Goal: Information Seeking & Learning: Learn about a topic

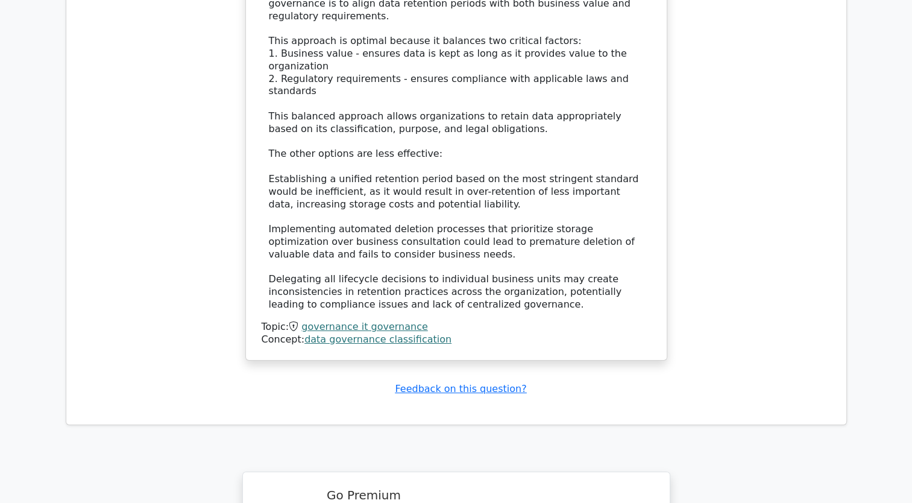
scroll to position [4339, 0]
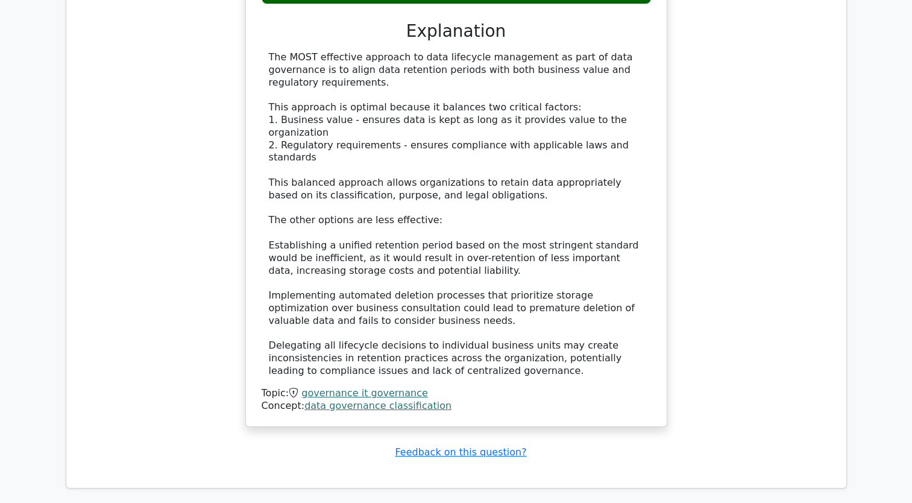
scroll to position [4402, 0]
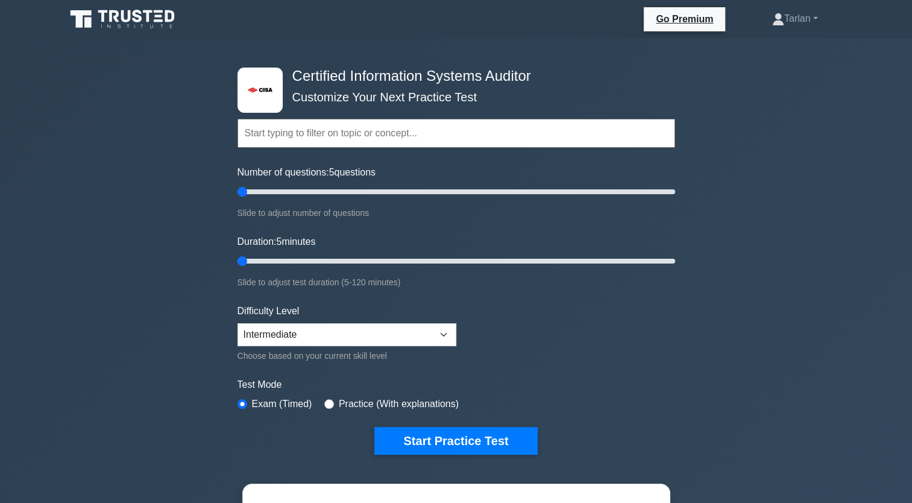
drag, startPoint x: 259, startPoint y: 261, endPoint x: 218, endPoint y: 265, distance: 41.1
type input "5"
click at [237, 265] on input "Duration: 5 minutes" at bounding box center [456, 261] width 438 height 14
drag, startPoint x: 439, startPoint y: 336, endPoint x: 424, endPoint y: 345, distance: 18.1
click at [439, 336] on select "Beginner Intermediate Expert" at bounding box center [346, 334] width 219 height 23
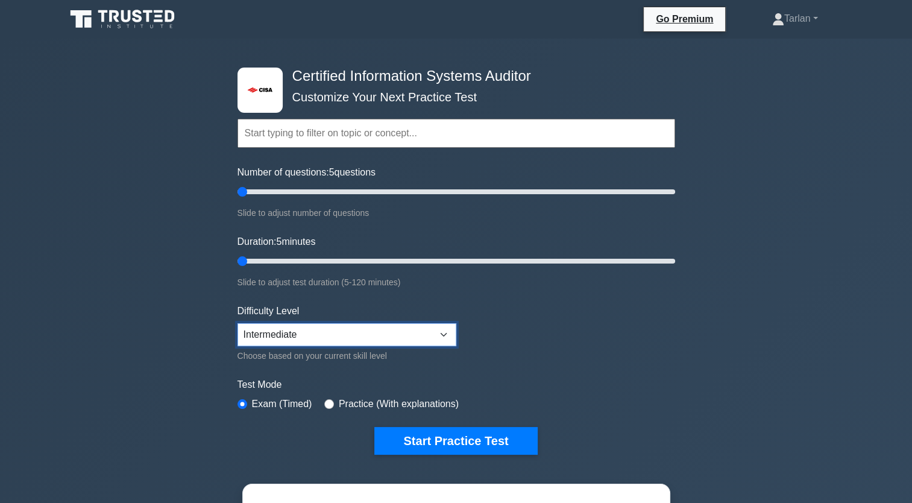
select select "beginner"
click at [237, 323] on select "Beginner Intermediate Expert" at bounding box center [346, 334] width 219 height 23
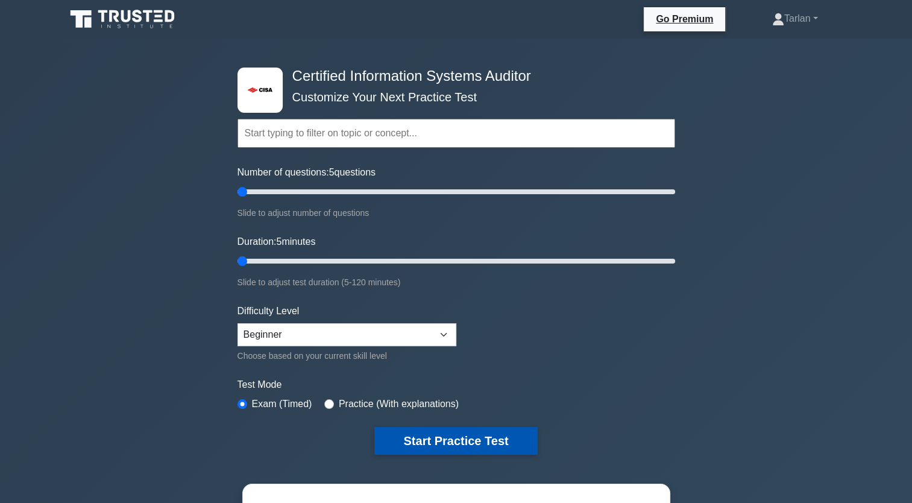
click at [447, 438] on button "Start Practice Test" at bounding box center [455, 441] width 163 height 28
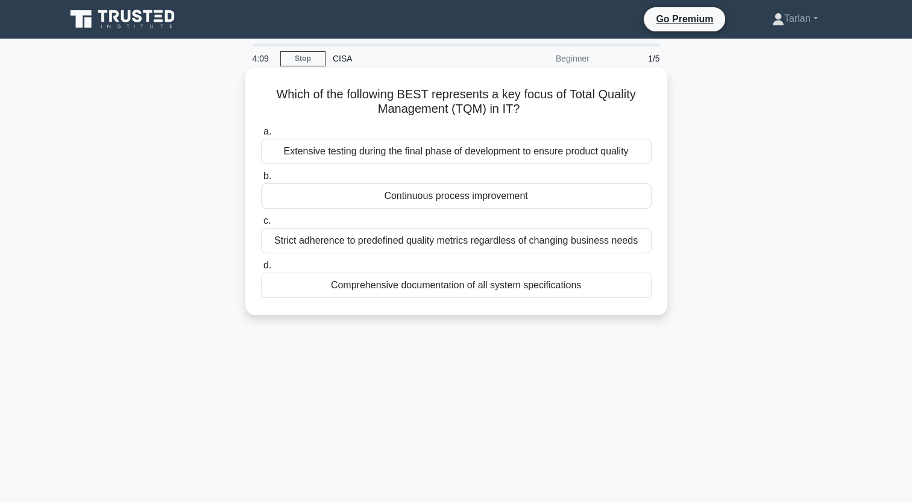
click at [413, 196] on div "Continuous process improvement" at bounding box center [456, 195] width 391 height 25
click at [261, 180] on input "b. Continuous process improvement" at bounding box center [261, 176] width 0 height 8
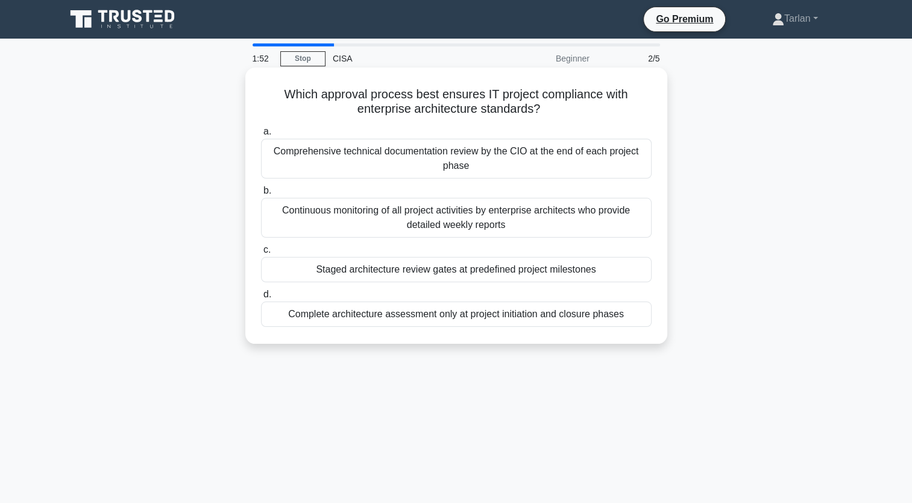
click at [471, 269] on div "Staged architecture review gates at predefined project milestones" at bounding box center [456, 269] width 391 height 25
click at [261, 254] on input "c. Staged architecture review gates at predefined project milestones" at bounding box center [261, 250] width 0 height 8
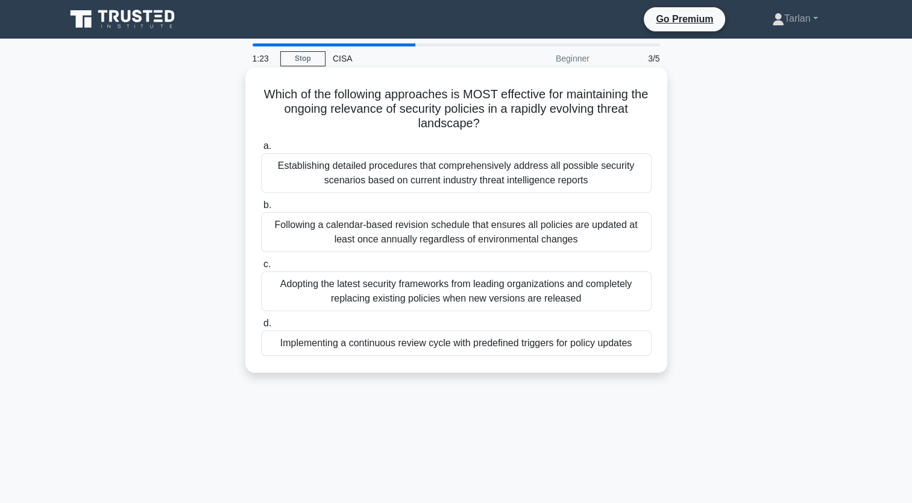
click at [420, 345] on div "Implementing a continuous review cycle with predefined triggers for policy upda…" at bounding box center [456, 342] width 391 height 25
click at [261, 327] on input "d. Implementing a continuous review cycle with predefined triggers for policy u…" at bounding box center [261, 323] width 0 height 8
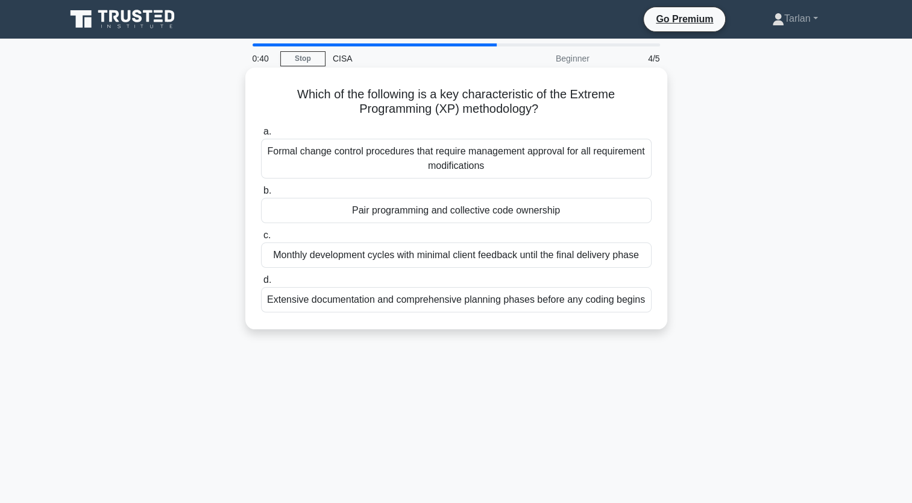
click at [454, 211] on div "Pair programming and collective code ownership" at bounding box center [456, 210] width 391 height 25
click at [261, 195] on input "b. Pair programming and collective code ownership" at bounding box center [261, 191] width 0 height 8
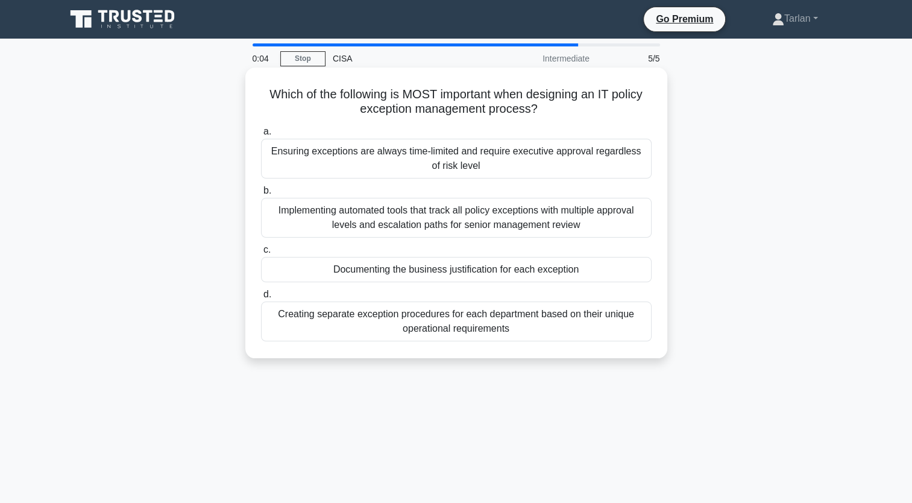
click at [474, 266] on div "Documenting the business justification for each exception" at bounding box center [456, 269] width 391 height 25
click at [261, 254] on input "c. Documenting the business justification for each exception" at bounding box center [261, 250] width 0 height 8
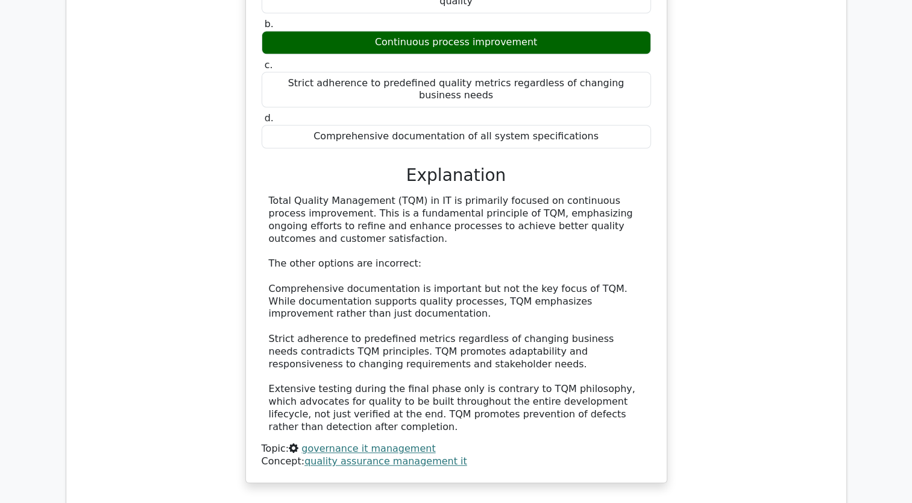
scroll to position [1266, 0]
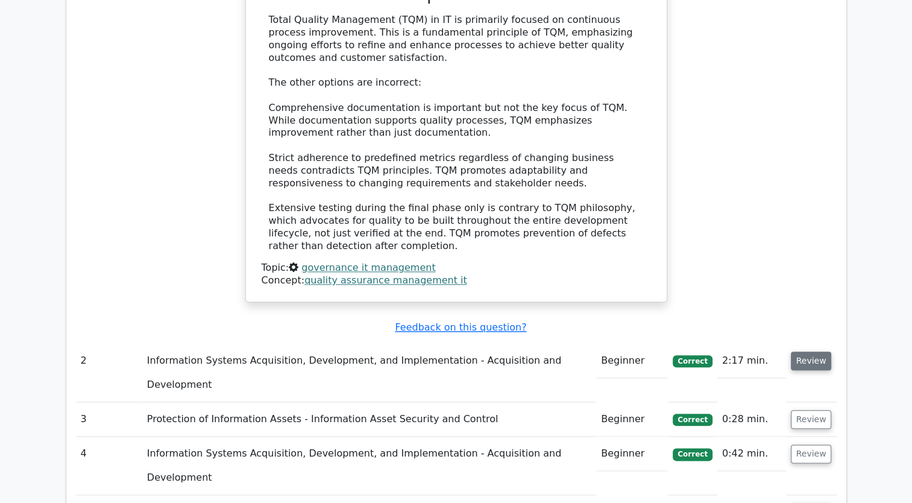
click at [812, 351] on button "Review" at bounding box center [811, 360] width 41 height 19
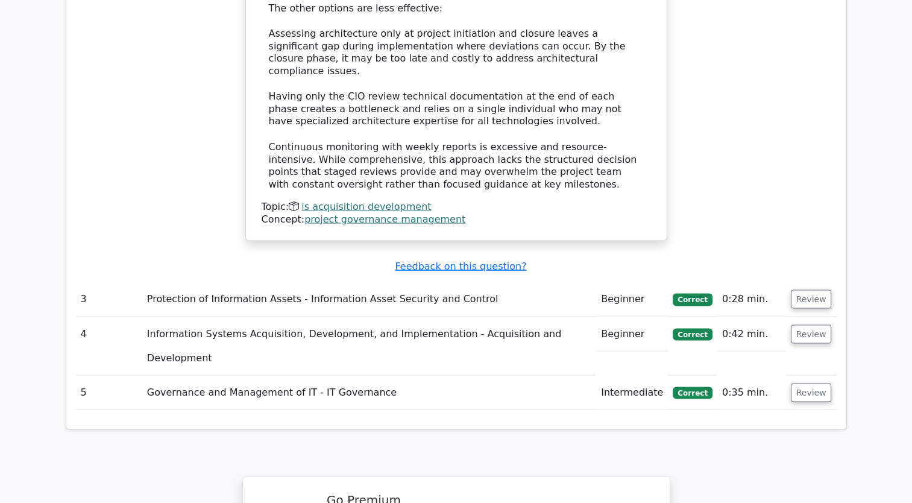
scroll to position [2230, 0]
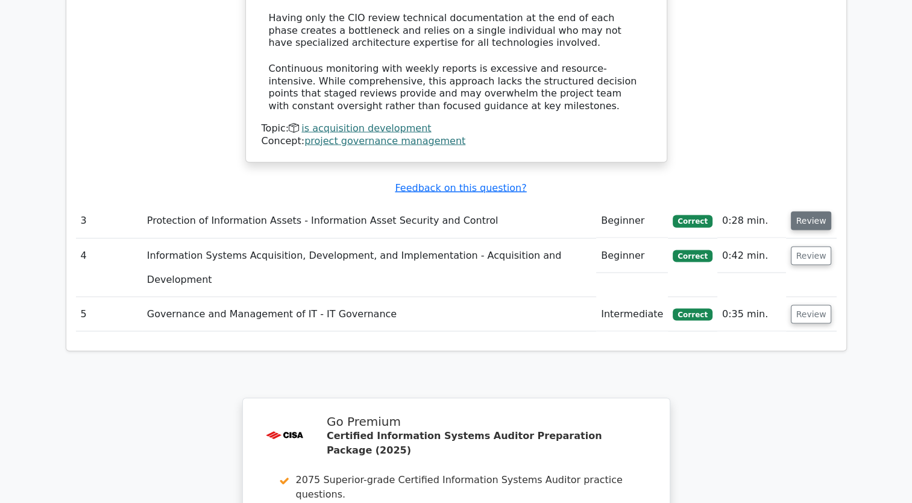
click at [812, 211] on button "Review" at bounding box center [811, 220] width 41 height 19
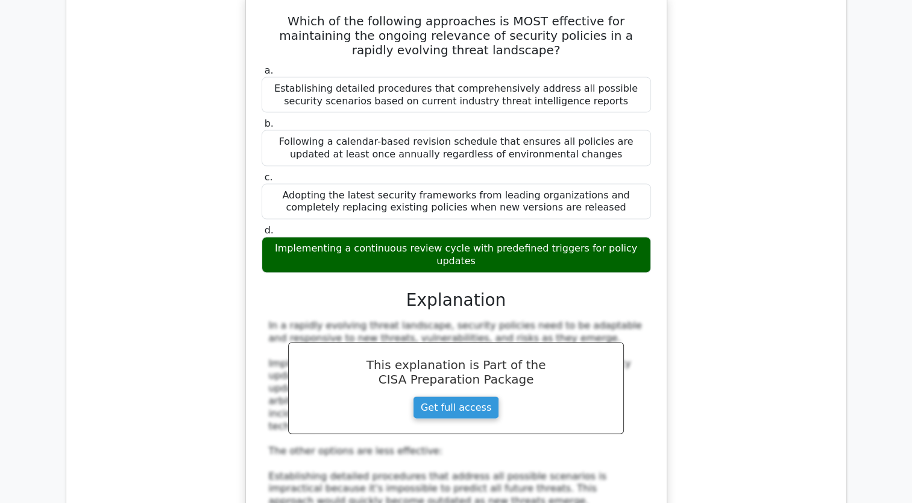
scroll to position [2712, 0]
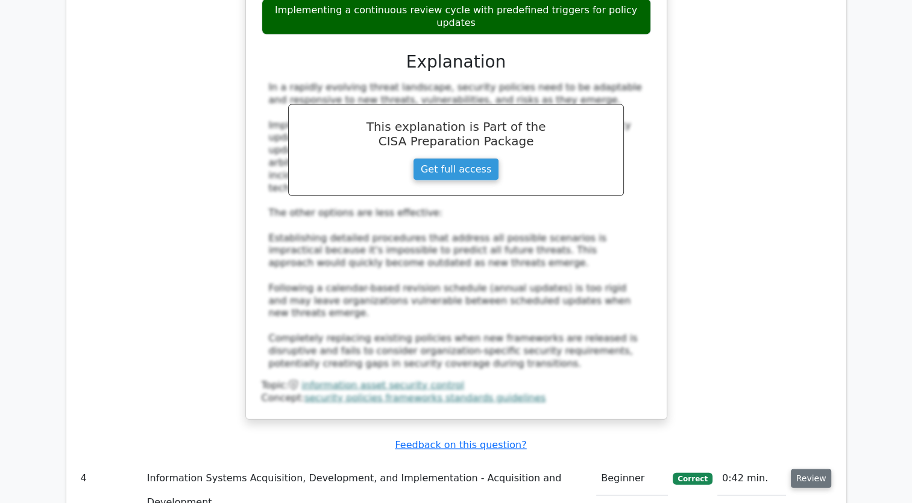
click at [804, 469] on button "Review" at bounding box center [811, 478] width 41 height 19
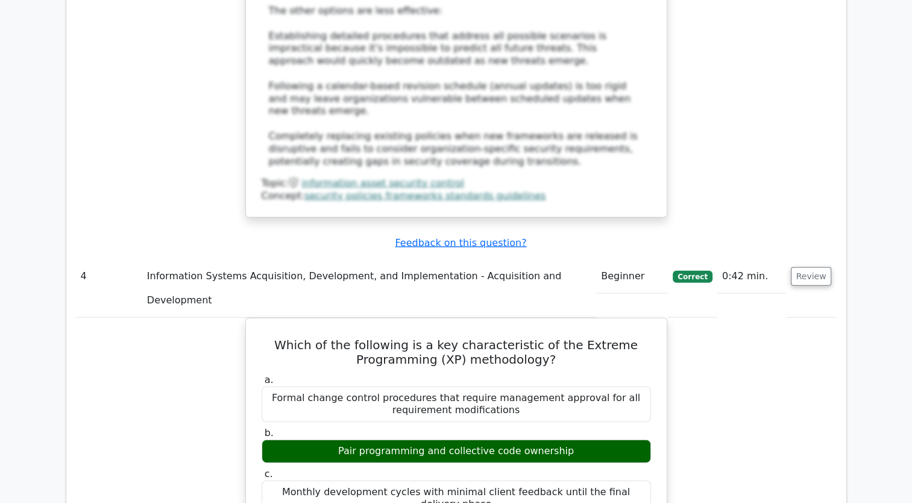
scroll to position [3134, 0]
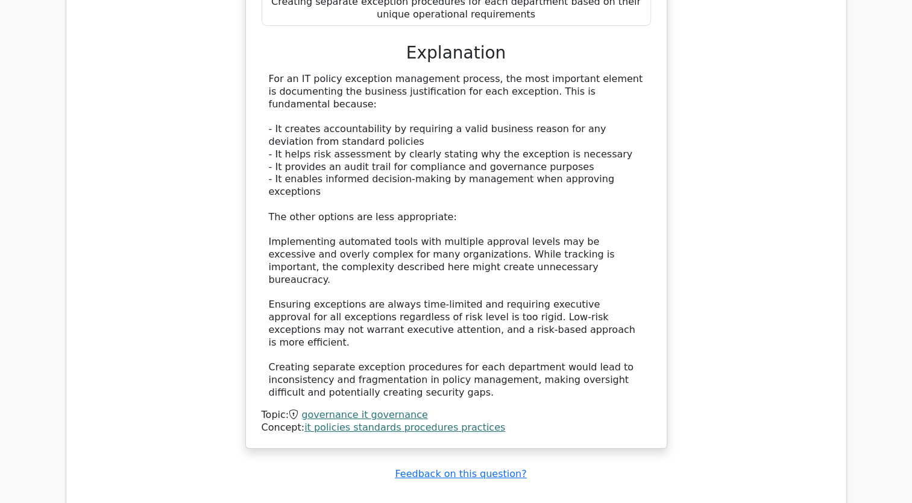
scroll to position [4219, 0]
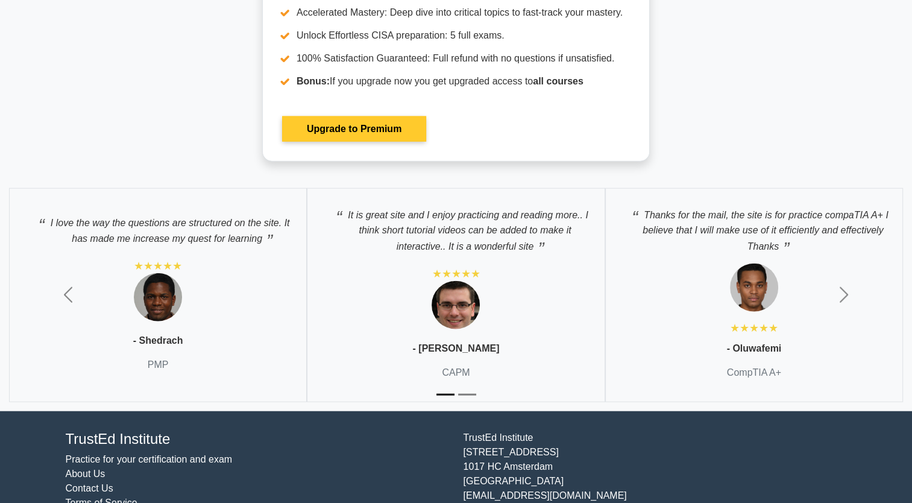
scroll to position [2757, 0]
